Goal: Information Seeking & Learning: Understand process/instructions

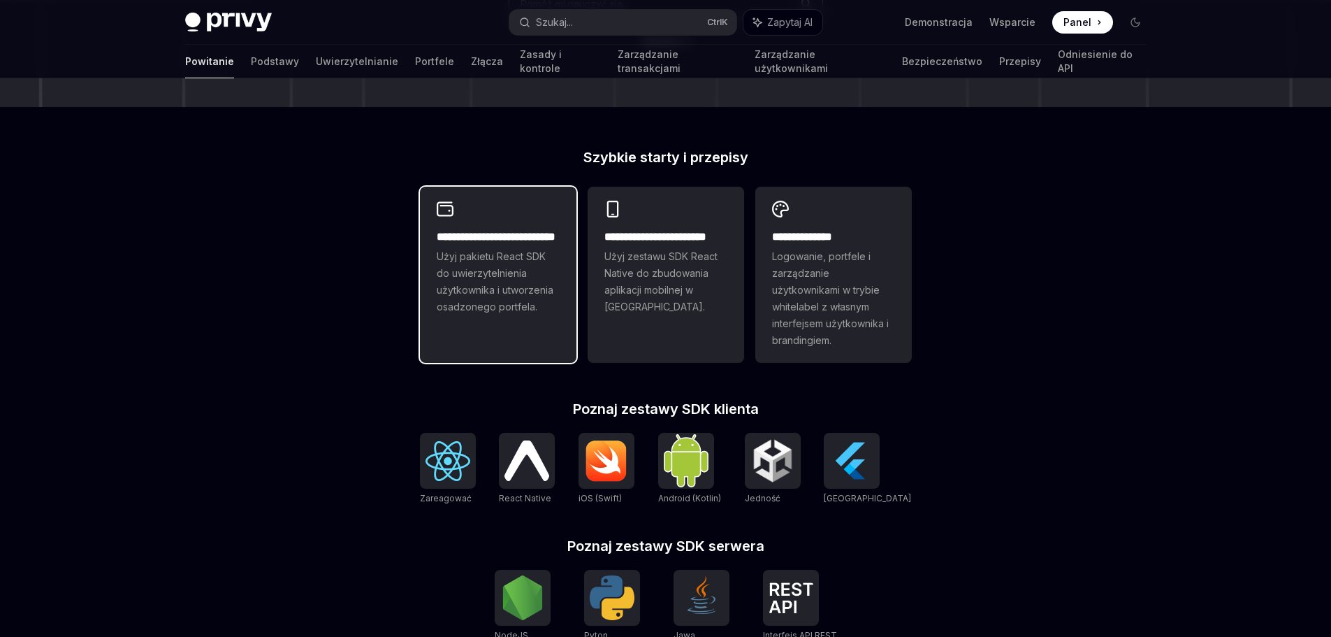
scroll to position [262, 0]
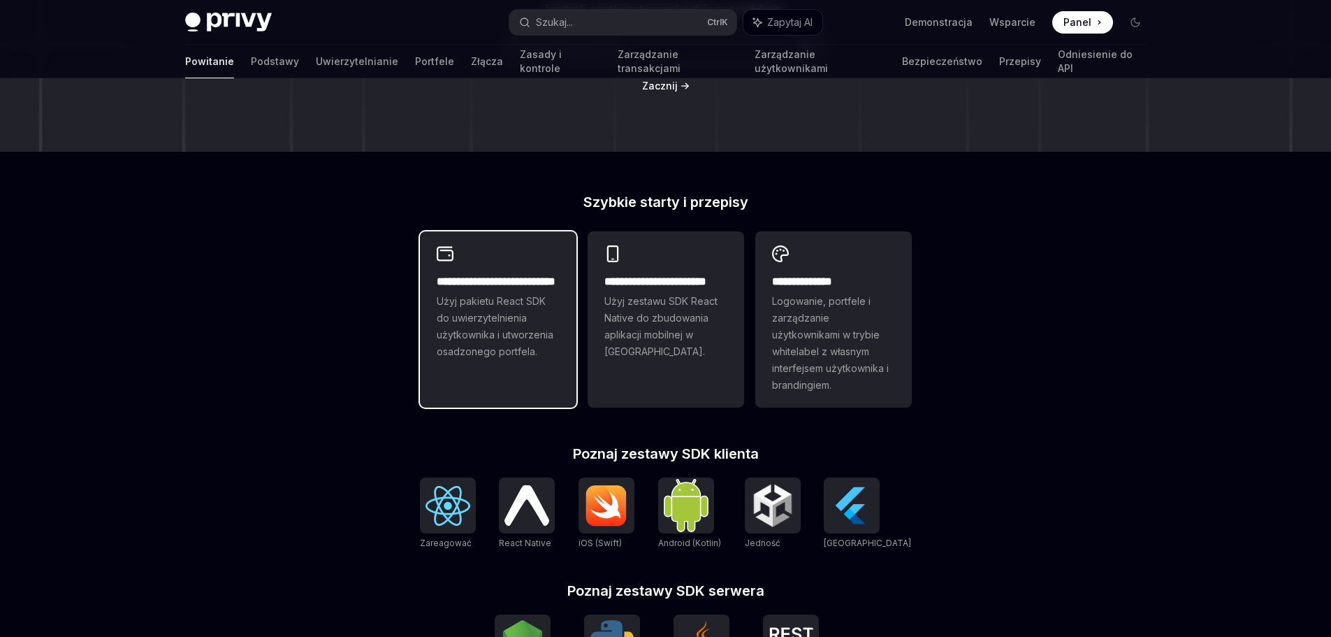
click at [505, 319] on font "Użyj pakietu React SDK do uwierzytelnienia użytkownika i utworzenia osadzonego …" at bounding box center [495, 326] width 117 height 62
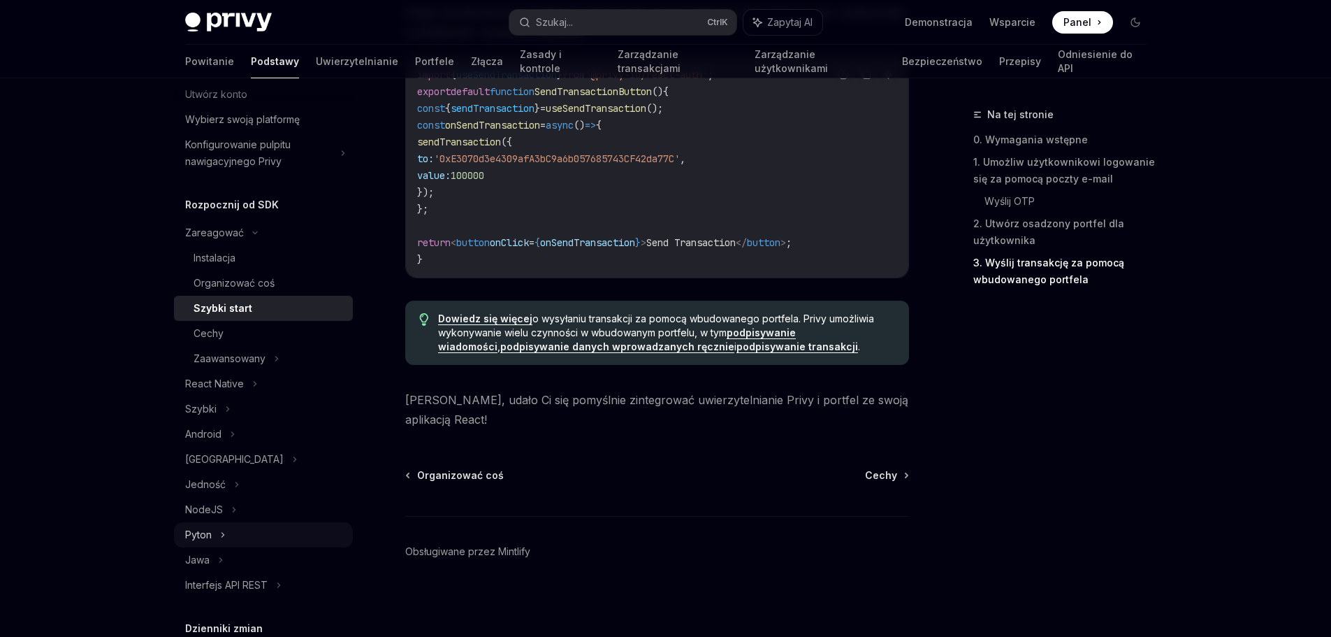
scroll to position [70, 0]
click at [208, 403] on font "Szybki" at bounding box center [200, 406] width 31 height 12
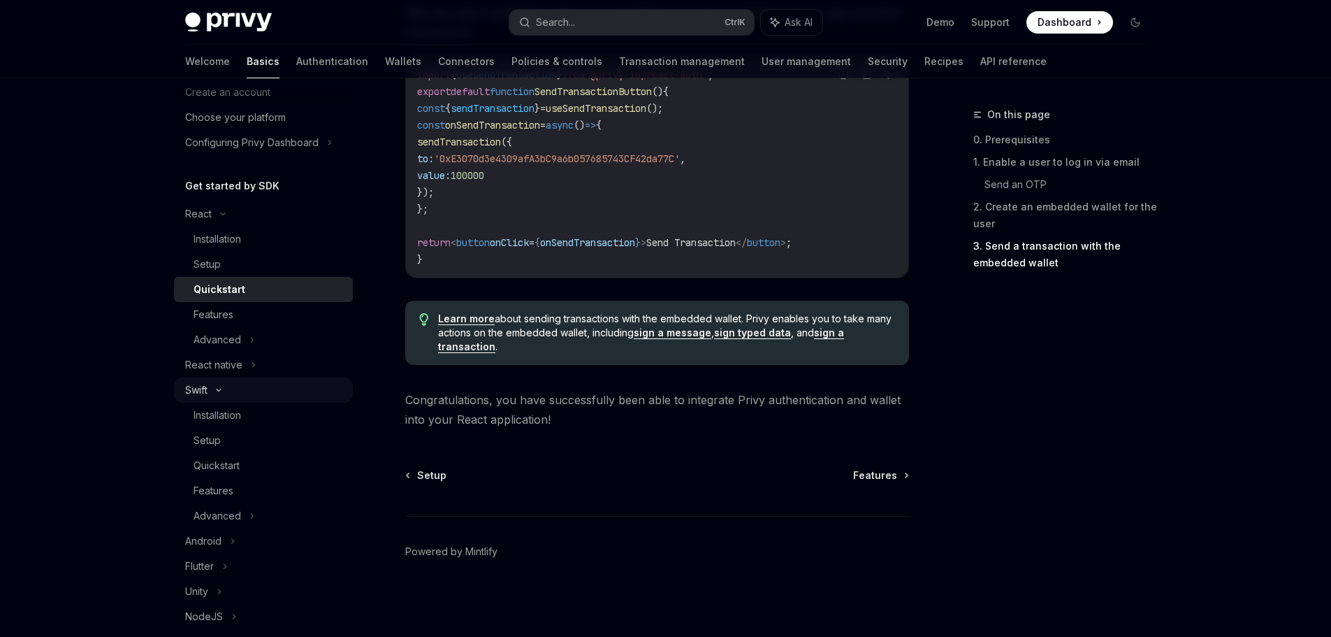
scroll to position [1391, 0]
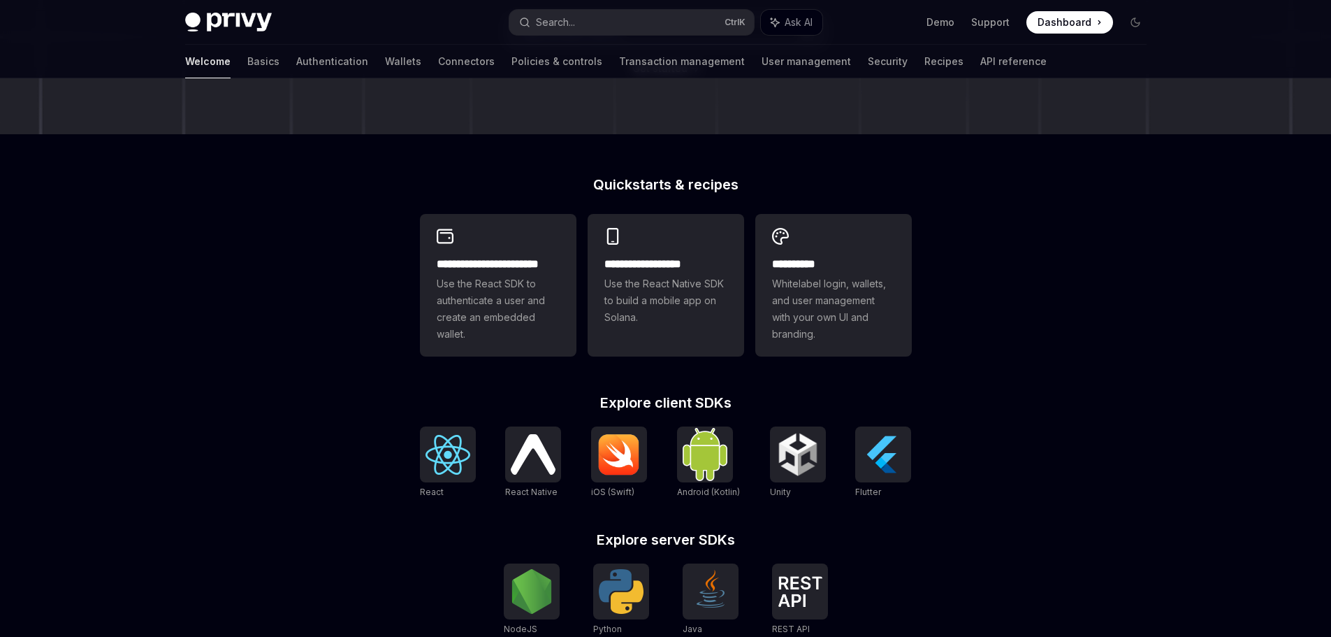
scroll to position [262, 0]
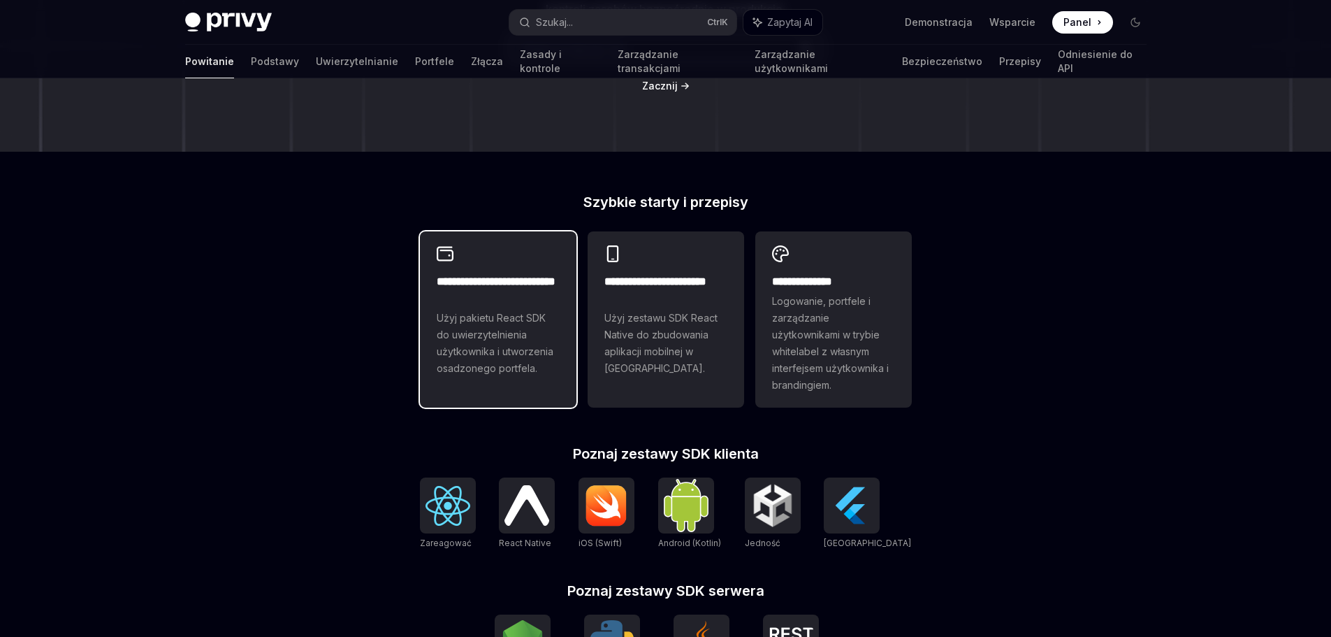
click at [509, 317] on font "Użyj pakietu React SDK do uwierzytelnienia użytkownika i utworzenia osadzonego …" at bounding box center [495, 343] width 117 height 62
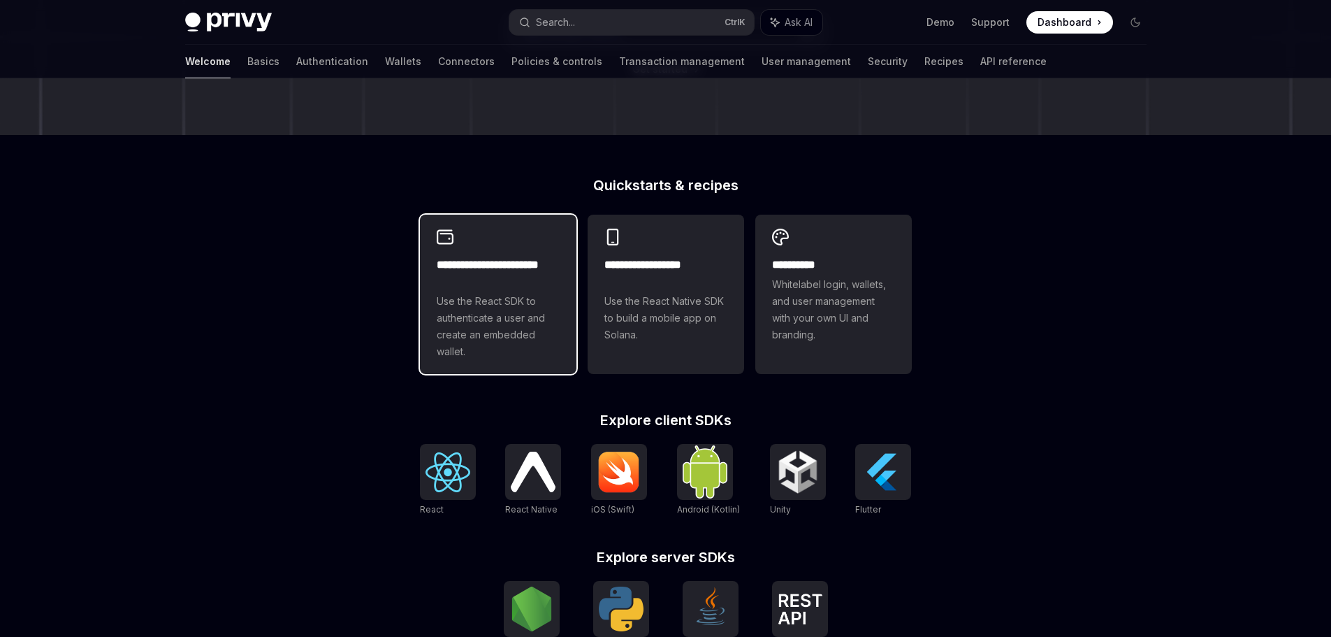
type textarea "*"
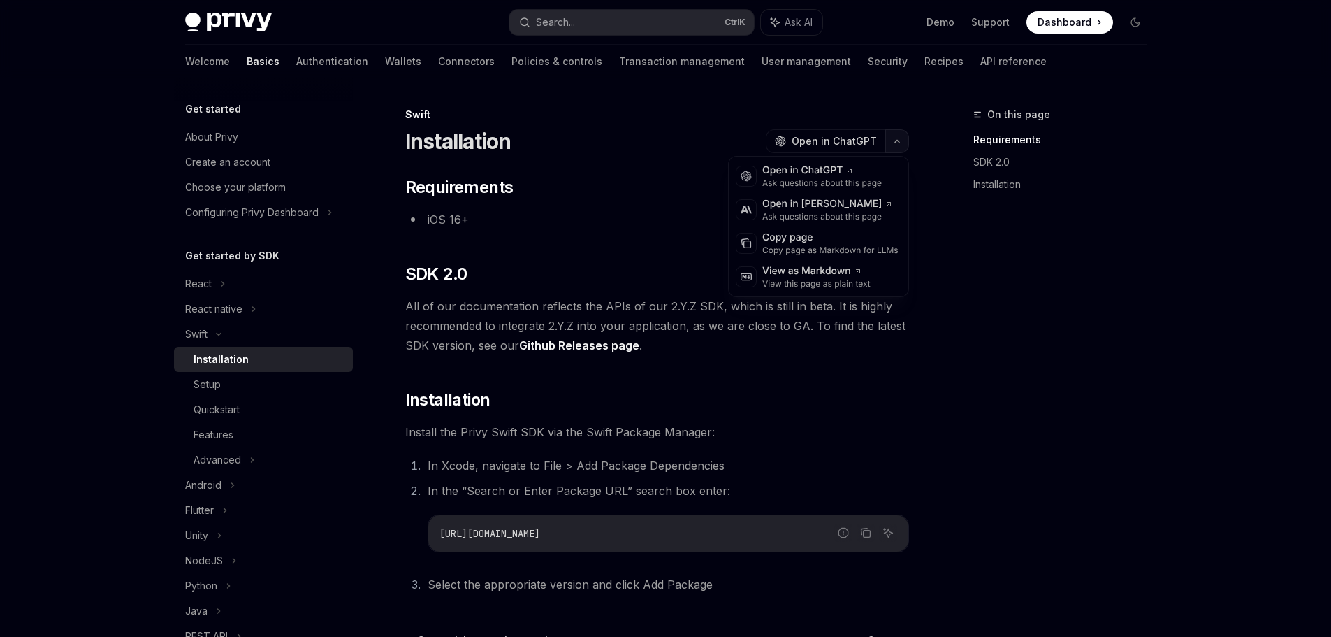
click at [899, 140] on icon "button" at bounding box center [897, 141] width 4 height 2
type textarea "*"
click at [1220, 464] on div "Privy Docs home page Search... Ctrl K Ask AI Demo Support Dashboard Dashboard S…" at bounding box center [665, 401] width 1331 height 802
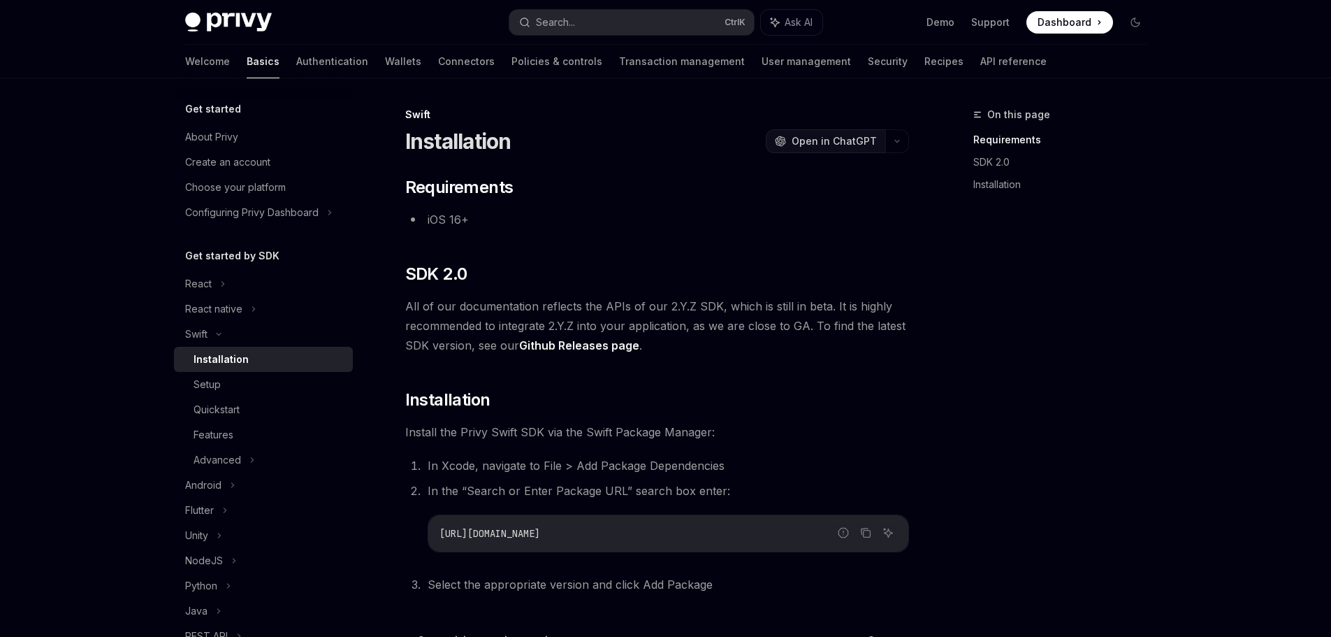
click at [802, 152] on button "OpenAI Open in ChatGPT" at bounding box center [826, 141] width 120 height 24
click at [226, 259] on h5 "Get started by SDK" at bounding box center [232, 255] width 94 height 17
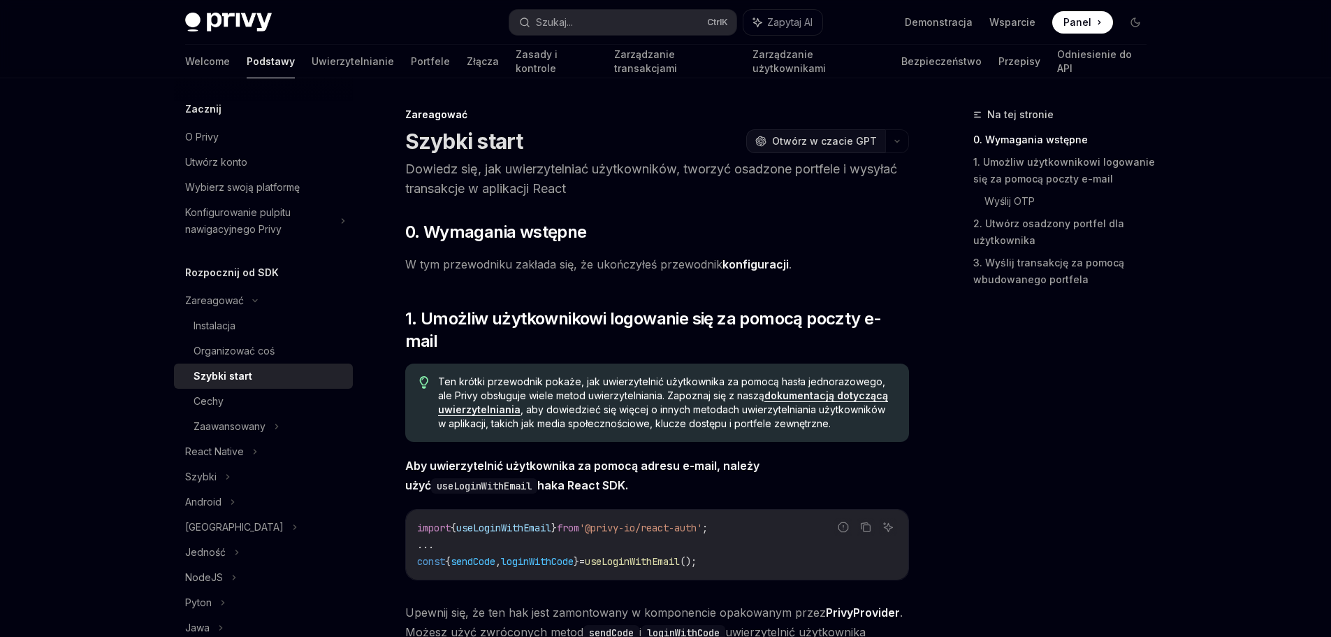
click at [827, 152] on button "OpenAI Otwórz w czacie GPT" at bounding box center [815, 141] width 139 height 24
type textarea "*"
